Goal: Task Accomplishment & Management: Use online tool/utility

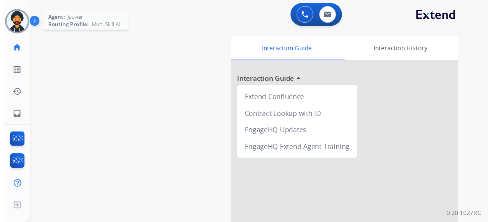
scroll to position [0, 2]
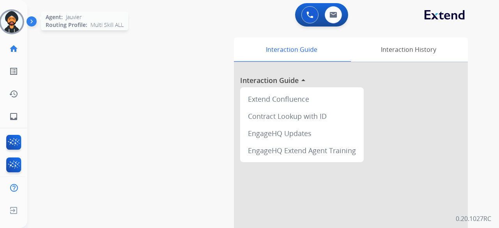
click at [16, 18] on img at bounding box center [12, 22] width 22 height 22
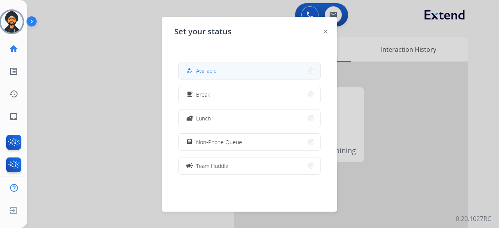
click at [197, 71] on div "how_to_reg Available" at bounding box center [201, 70] width 32 height 9
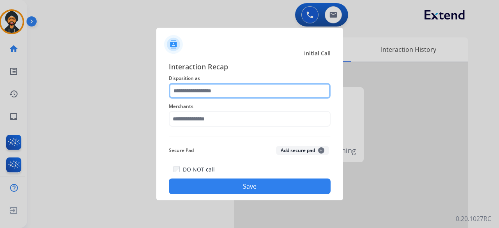
click at [217, 93] on input "text" at bounding box center [250, 91] width 162 height 16
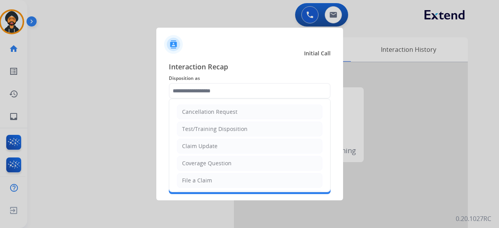
click at [224, 143] on li "Claim Update" at bounding box center [249, 146] width 145 height 15
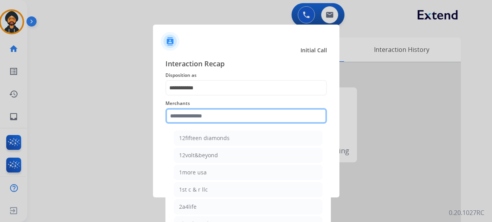
click at [193, 115] on input "text" at bounding box center [247, 116] width 162 height 16
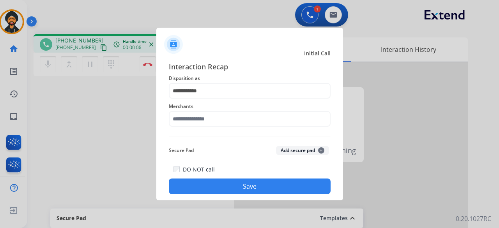
drag, startPoint x: 59, startPoint y: 178, endPoint x: 97, endPoint y: 44, distance: 139.8
drag, startPoint x: 97, startPoint y: 44, endPoint x: 268, endPoint y: 101, distance: 180.7
click at [269, 102] on span "Merchants" at bounding box center [250, 106] width 162 height 9
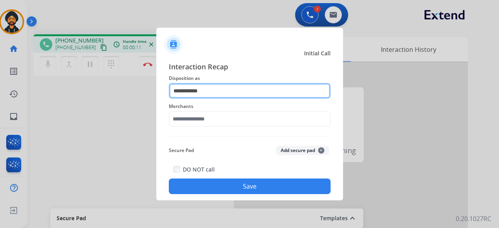
click at [215, 91] on input "**********" at bounding box center [250, 91] width 162 height 16
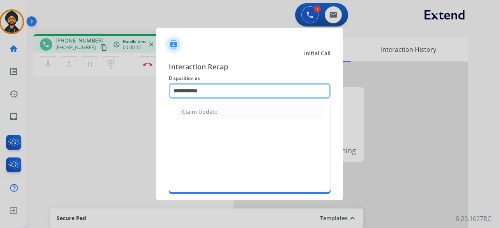
click at [197, 92] on input "**********" at bounding box center [250, 91] width 162 height 16
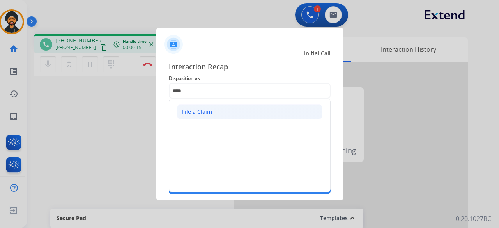
click at [197, 111] on div "File a Claim" at bounding box center [197, 112] width 30 height 8
type input "**********"
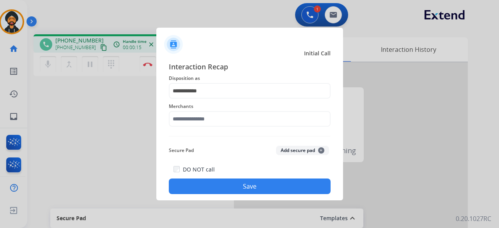
click at [197, 109] on span "Merchants" at bounding box center [250, 106] width 162 height 9
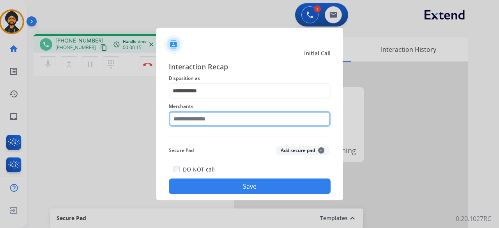
click at [194, 119] on input "text" at bounding box center [250, 119] width 162 height 16
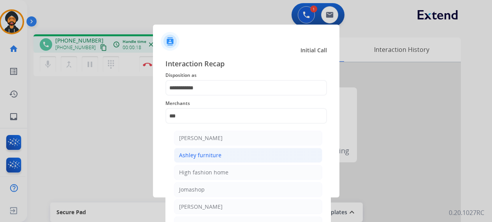
click at [204, 152] on div "Ashley furniture" at bounding box center [200, 155] width 42 height 8
type input "**********"
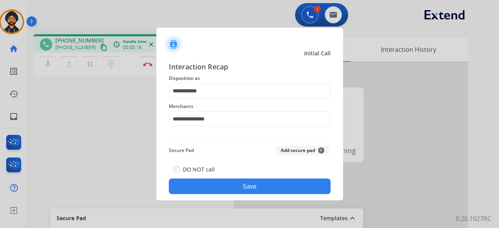
click at [224, 174] on div "DO NOT call Save" at bounding box center [250, 179] width 162 height 30
click at [224, 183] on button "Save" at bounding box center [250, 186] width 162 height 16
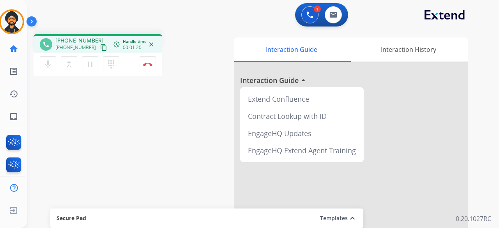
click at [100, 48] on mat-icon "content_copy" at bounding box center [103, 47] width 7 height 7
click at [148, 60] on button "Disconnect" at bounding box center [147, 64] width 16 height 16
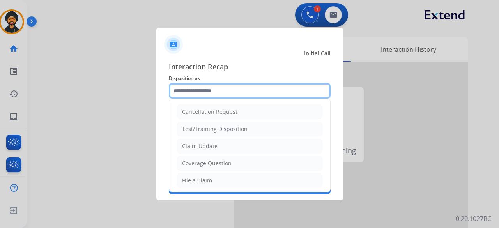
click at [220, 97] on input "text" at bounding box center [250, 91] width 162 height 16
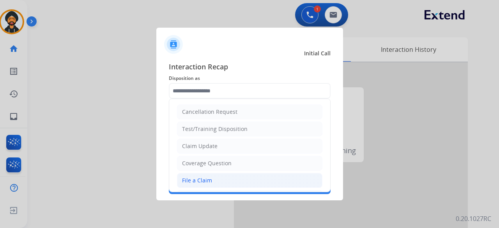
click at [194, 176] on div "File a Claim" at bounding box center [197, 180] width 30 height 8
type input "**********"
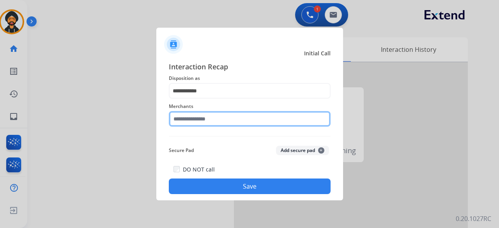
click at [190, 124] on div "Merchants" at bounding box center [250, 114] width 162 height 31
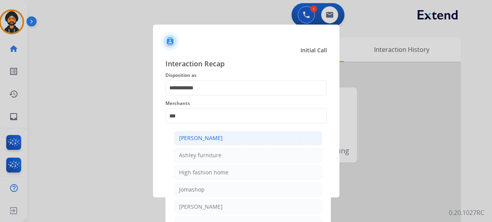
click at [194, 139] on div "[PERSON_NAME]" at bounding box center [201, 138] width 44 height 8
type input "**********"
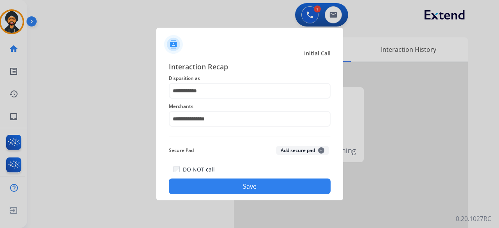
click at [203, 183] on button "Save" at bounding box center [250, 186] width 162 height 16
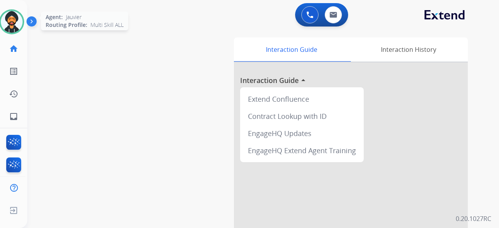
click at [12, 29] on img at bounding box center [12, 22] width 22 height 22
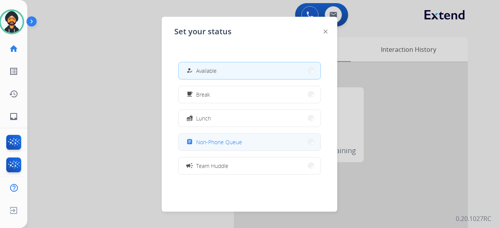
click at [211, 141] on span "Non-Phone Queue" at bounding box center [219, 142] width 46 height 8
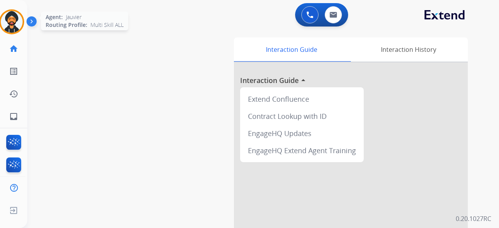
click at [7, 14] on img at bounding box center [12, 22] width 22 height 22
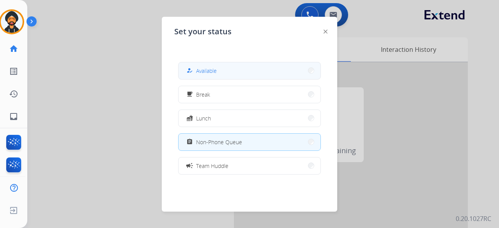
click at [196, 70] on div "how_to_reg Available" at bounding box center [201, 70] width 32 height 9
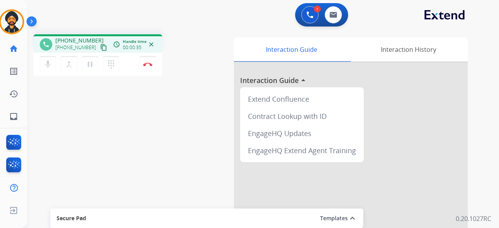
drag, startPoint x: 92, startPoint y: 47, endPoint x: 90, endPoint y: 51, distance: 4.0
click at [100, 47] on mat-icon "content_copy" at bounding box center [103, 47] width 7 height 7
click at [92, 65] on mat-icon "pause" at bounding box center [89, 64] width 9 height 9
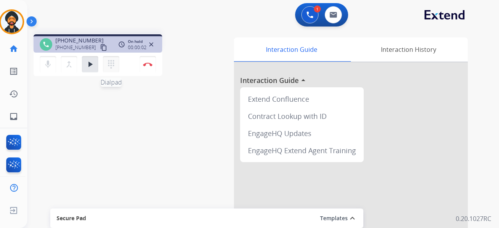
click at [113, 67] on mat-icon "dialpad" at bounding box center [110, 64] width 9 height 9
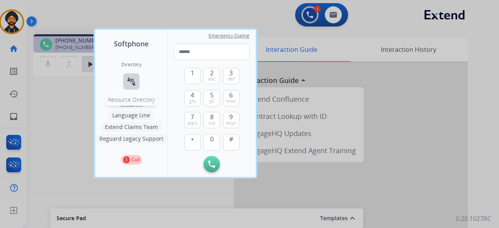
click at [134, 79] on mat-icon "connect_without_contact" at bounding box center [131, 81] width 9 height 9
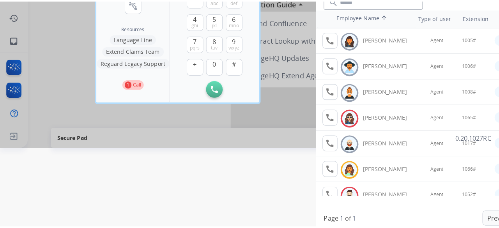
scroll to position [0, 0]
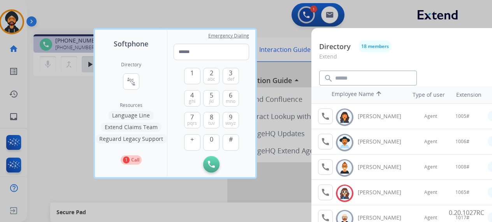
click at [66, 113] on div at bounding box center [246, 111] width 492 height 222
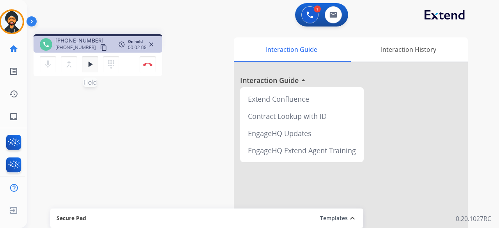
click at [93, 64] on mat-icon "play_arrow" at bounding box center [89, 64] width 9 height 9
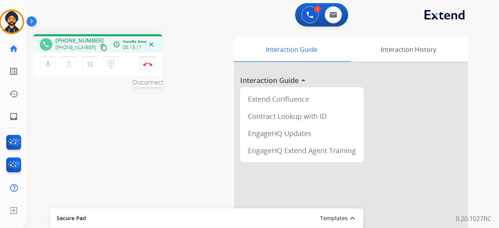
click at [149, 65] on img at bounding box center [147, 64] width 9 height 4
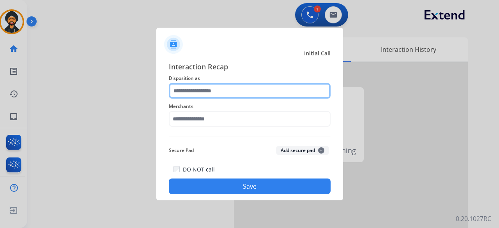
click at [218, 93] on input "text" at bounding box center [250, 91] width 162 height 16
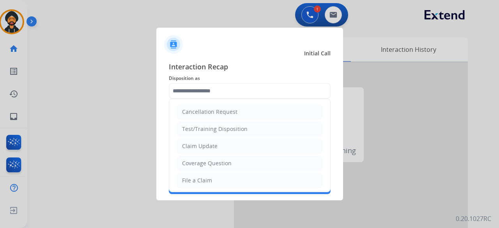
click at [206, 142] on div "Claim Update" at bounding box center [199, 146] width 35 height 8
type input "**********"
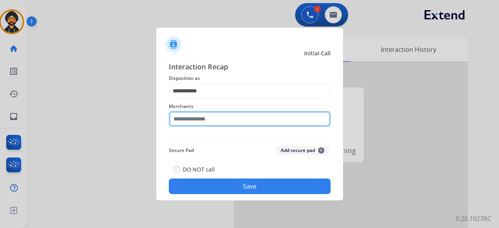
click at [203, 122] on input "text" at bounding box center [250, 119] width 162 height 16
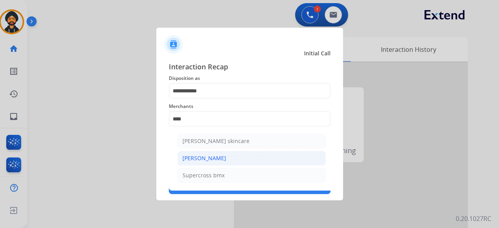
click at [211, 161] on div "[PERSON_NAME]" at bounding box center [204, 158] width 44 height 8
type input "**********"
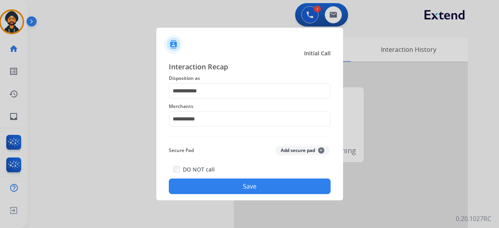
click at [232, 191] on button "Save" at bounding box center [250, 186] width 162 height 16
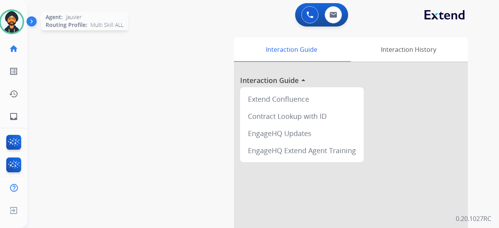
click at [8, 19] on img at bounding box center [12, 22] width 22 height 22
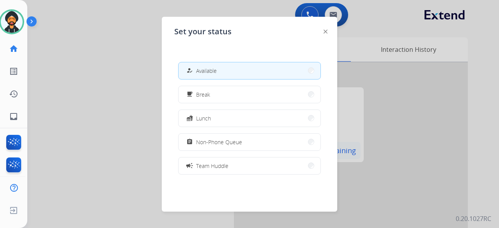
click at [246, 150] on button "assignment Non-Phone Queue" at bounding box center [249, 142] width 142 height 17
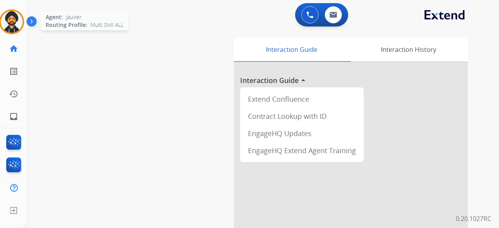
click at [13, 14] on img at bounding box center [12, 22] width 22 height 22
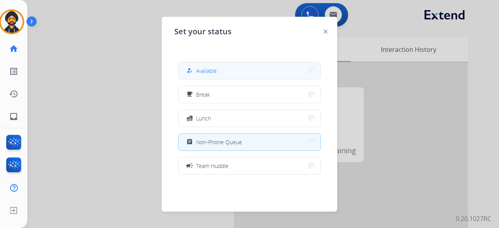
click at [220, 74] on button "how_to_reg Available" at bounding box center [249, 70] width 142 height 17
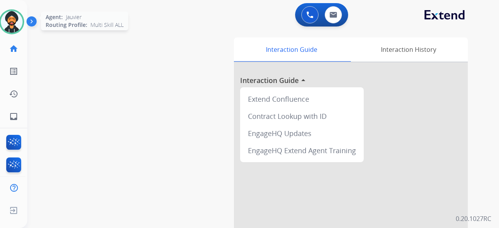
click at [18, 15] on img at bounding box center [12, 22] width 22 height 22
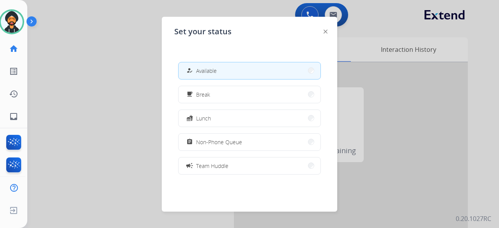
click at [72, 67] on div at bounding box center [249, 114] width 499 height 228
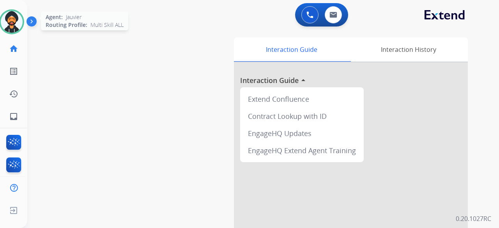
click at [15, 15] on img at bounding box center [12, 22] width 22 height 22
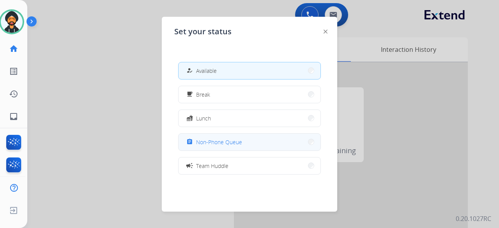
click at [202, 147] on button "assignment Non-Phone Queue" at bounding box center [249, 142] width 142 height 17
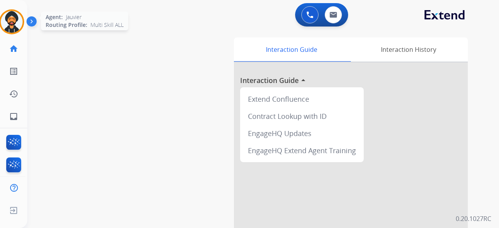
click at [21, 23] on img at bounding box center [12, 22] width 22 height 22
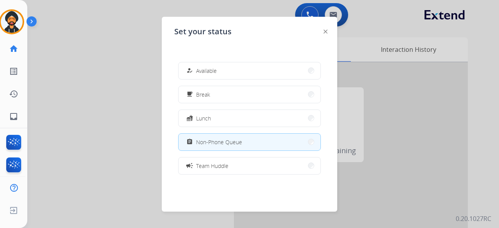
click at [207, 72] on span "Available" at bounding box center [206, 71] width 21 height 8
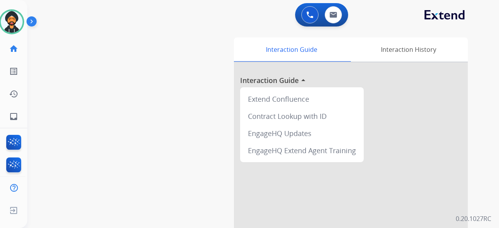
drag, startPoint x: 358, startPoint y: 129, endPoint x: 267, endPoint y: 204, distance: 118.4
click at [366, 211] on div at bounding box center [351, 207] width 234 height 291
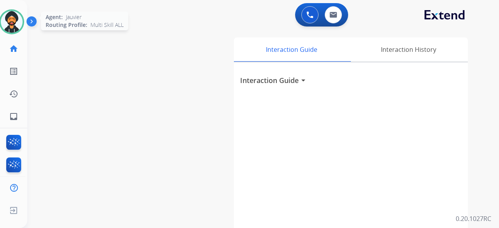
click at [12, 17] on img at bounding box center [12, 22] width 22 height 22
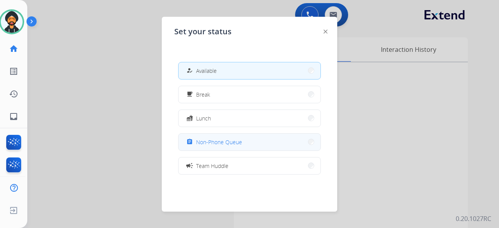
click at [220, 140] on span "Non-Phone Queue" at bounding box center [219, 142] width 46 height 8
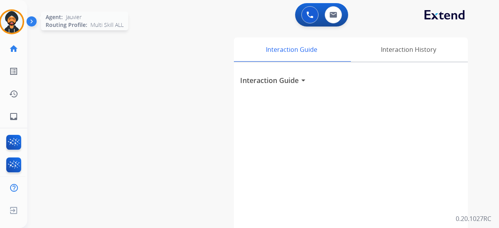
click at [17, 22] on img at bounding box center [12, 22] width 22 height 22
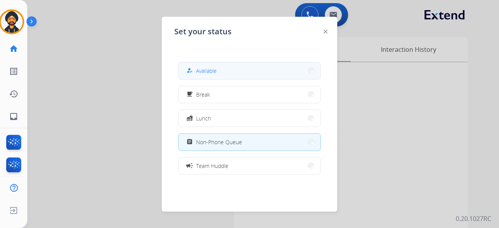
click at [226, 70] on button "how_to_reg Available" at bounding box center [249, 70] width 142 height 17
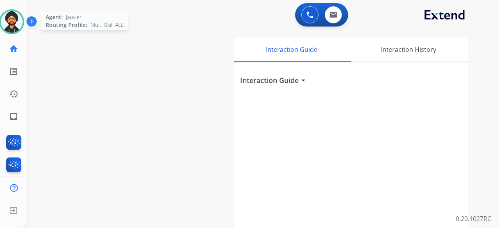
click at [16, 14] on img at bounding box center [12, 22] width 22 height 22
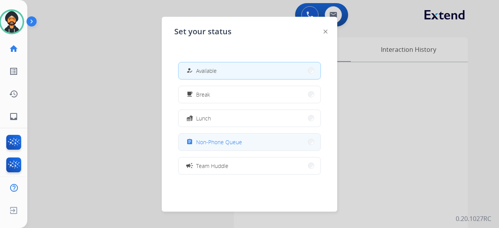
click at [258, 134] on button "assignment Non-Phone Queue" at bounding box center [249, 142] width 142 height 17
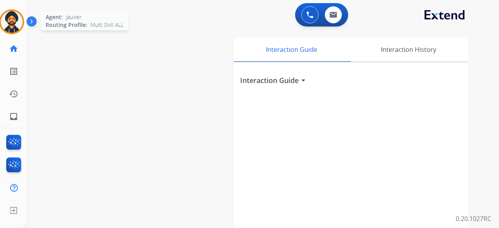
click at [7, 12] on img at bounding box center [12, 22] width 22 height 22
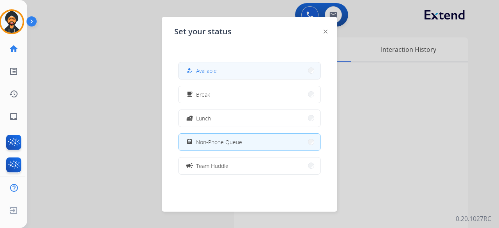
click at [194, 67] on div "how_to_reg" at bounding box center [190, 70] width 11 height 9
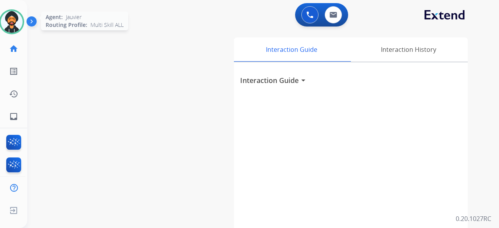
click at [15, 18] on img at bounding box center [12, 22] width 22 height 22
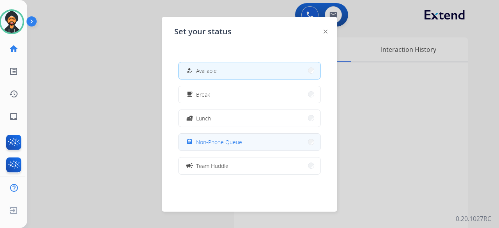
click at [211, 142] on span "Non-Phone Queue" at bounding box center [219, 142] width 46 height 8
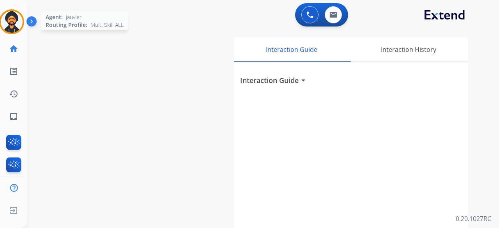
click at [9, 19] on img at bounding box center [12, 22] width 22 height 22
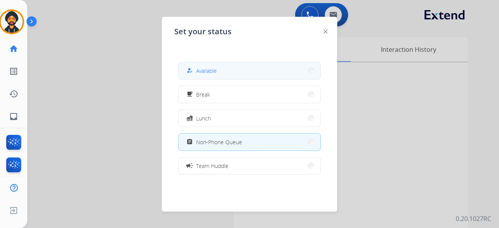
click at [217, 70] on span "Available" at bounding box center [206, 71] width 21 height 8
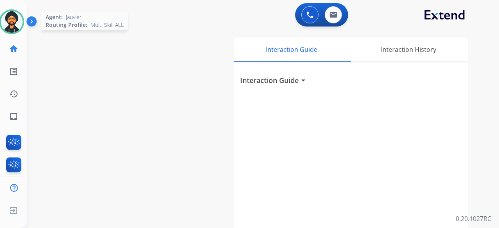
click at [13, 26] on img at bounding box center [12, 22] width 22 height 22
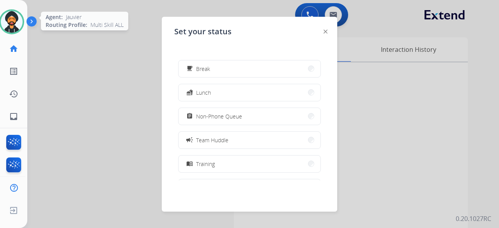
scroll to position [26, 0]
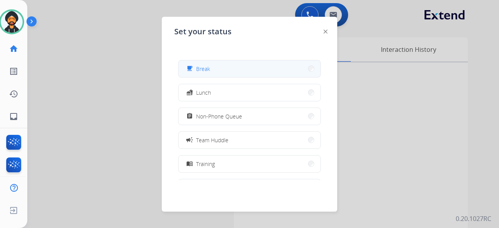
click at [239, 72] on button "free_breakfast Break" at bounding box center [249, 68] width 142 height 17
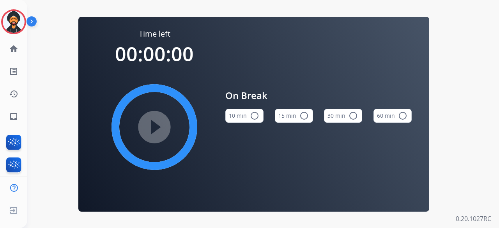
click at [305, 112] on mat-icon "radio_button_unchecked" at bounding box center [303, 115] width 9 height 9
click at [153, 127] on mat-icon "play_circle_filled" at bounding box center [154, 126] width 9 height 9
